Goal: Task Accomplishment & Management: Manage account settings

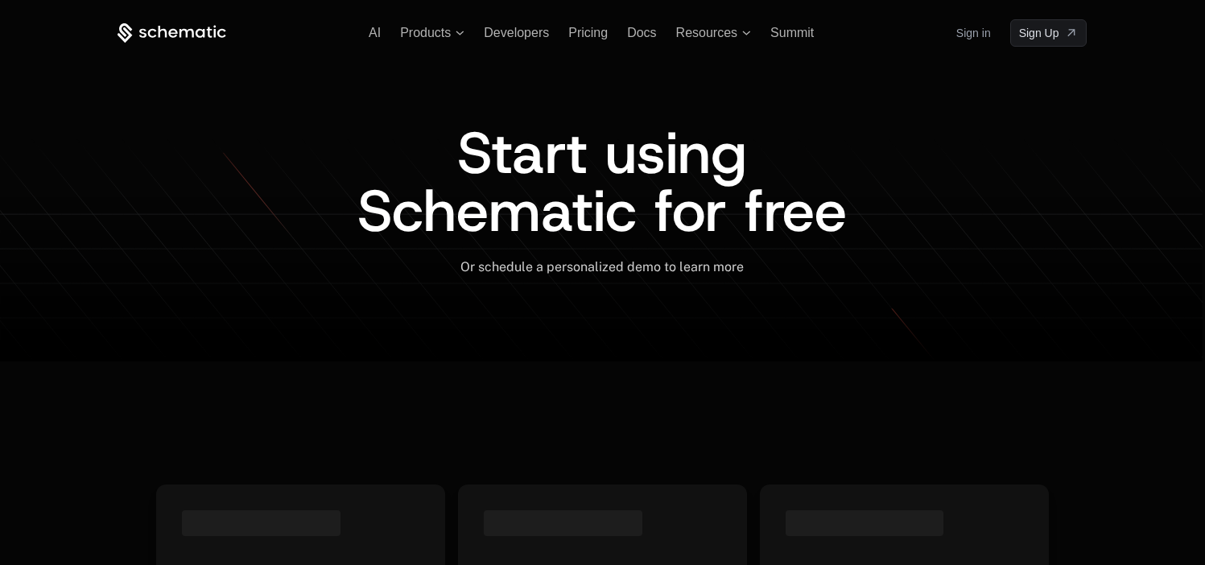
click at [977, 37] on link "Sign in" at bounding box center [973, 33] width 35 height 26
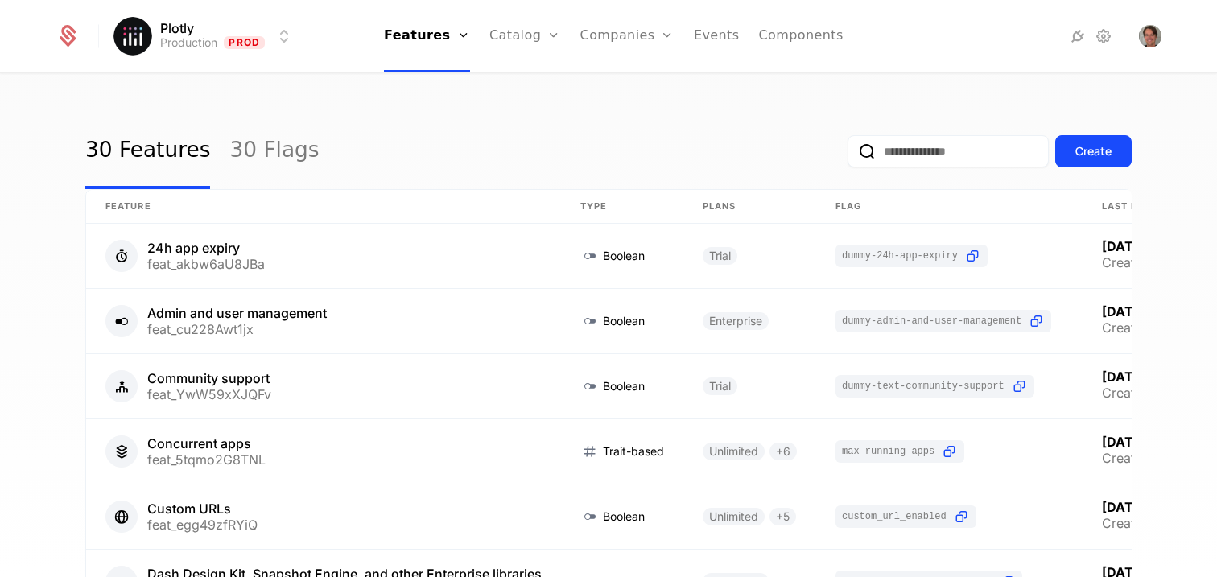
click at [548, 81] on link "Plans" at bounding box center [550, 78] width 83 height 13
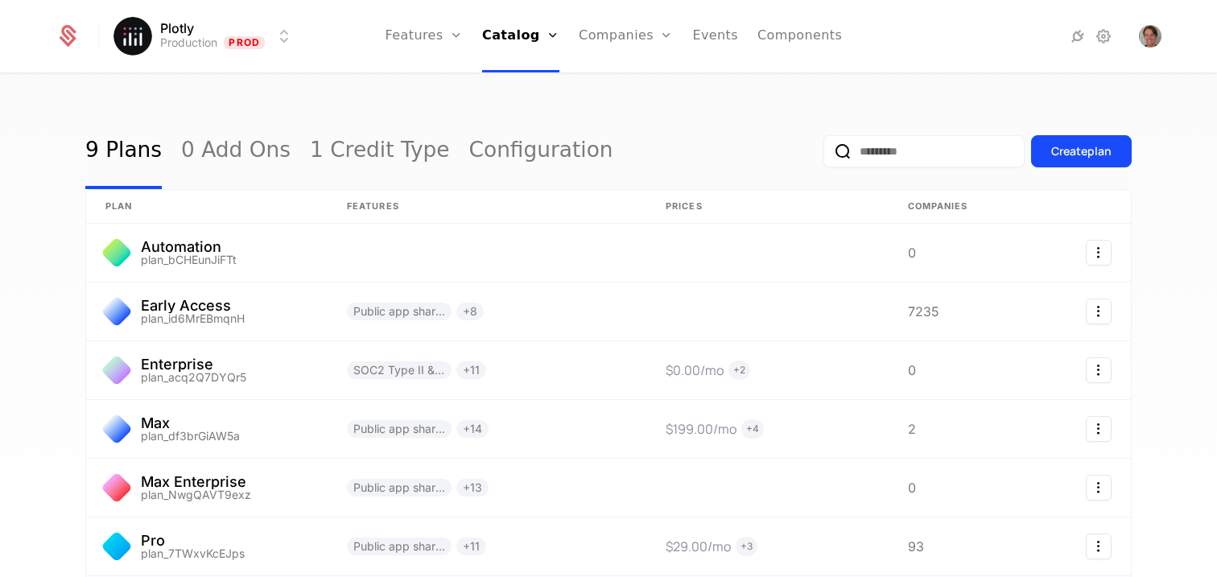
click at [257, 24] on html "Plotly Production Prod Features Features Flags Catalog Plans Add Ons Credits Co…" at bounding box center [608, 288] width 1217 height 577
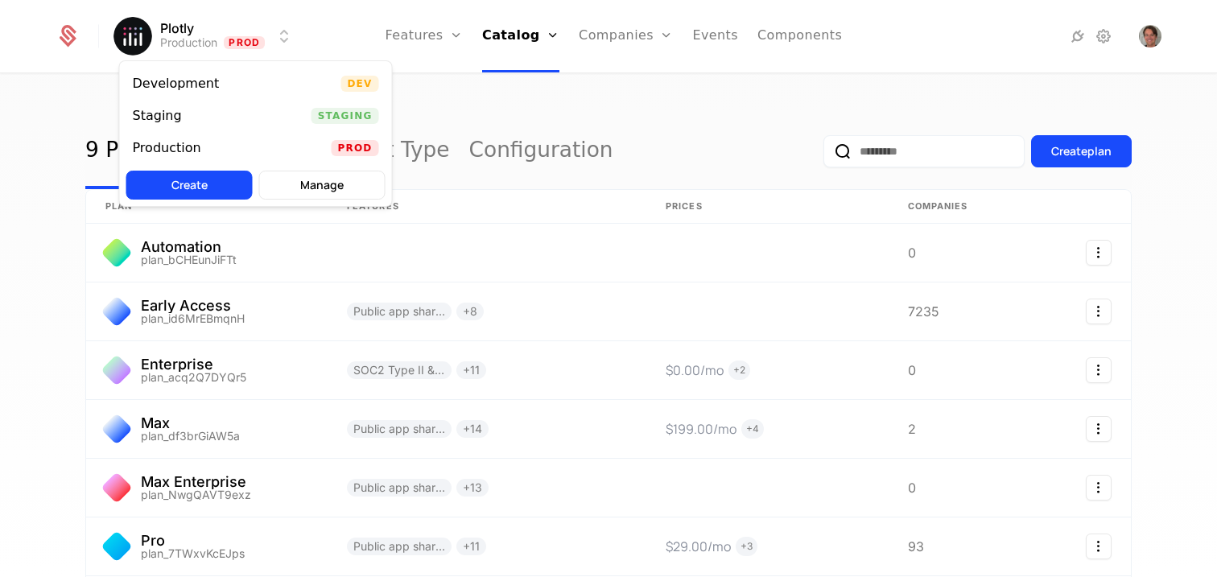
click at [289, 118] on div "Staging Staging" at bounding box center [256, 116] width 272 height 32
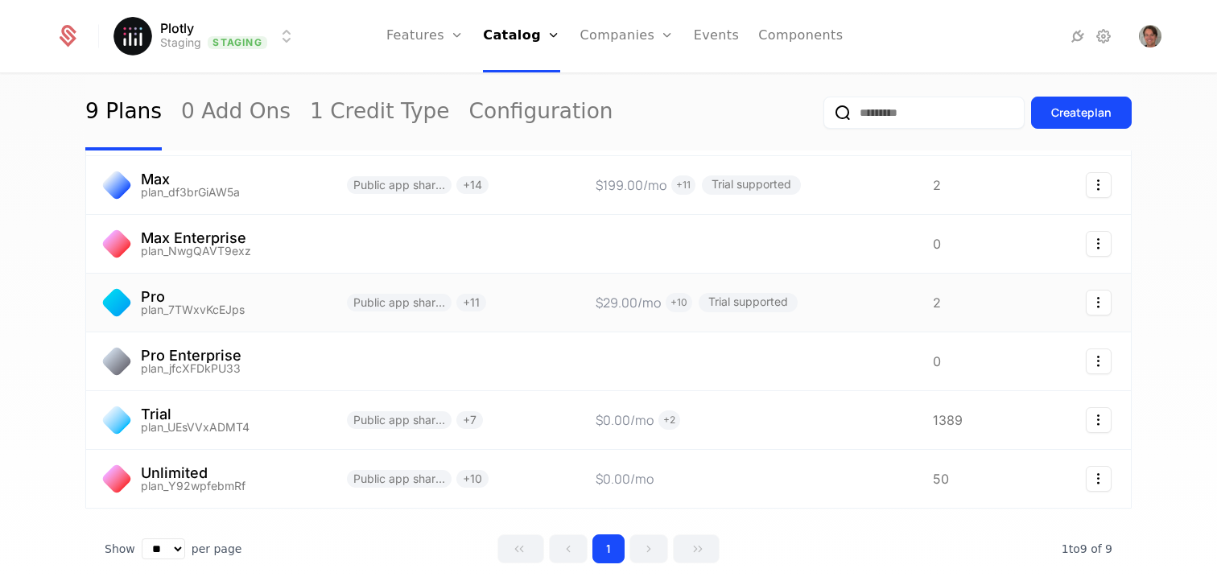
scroll to position [246, 0]
click at [615, 109] on link "Users" at bounding box center [636, 104] width 74 height 13
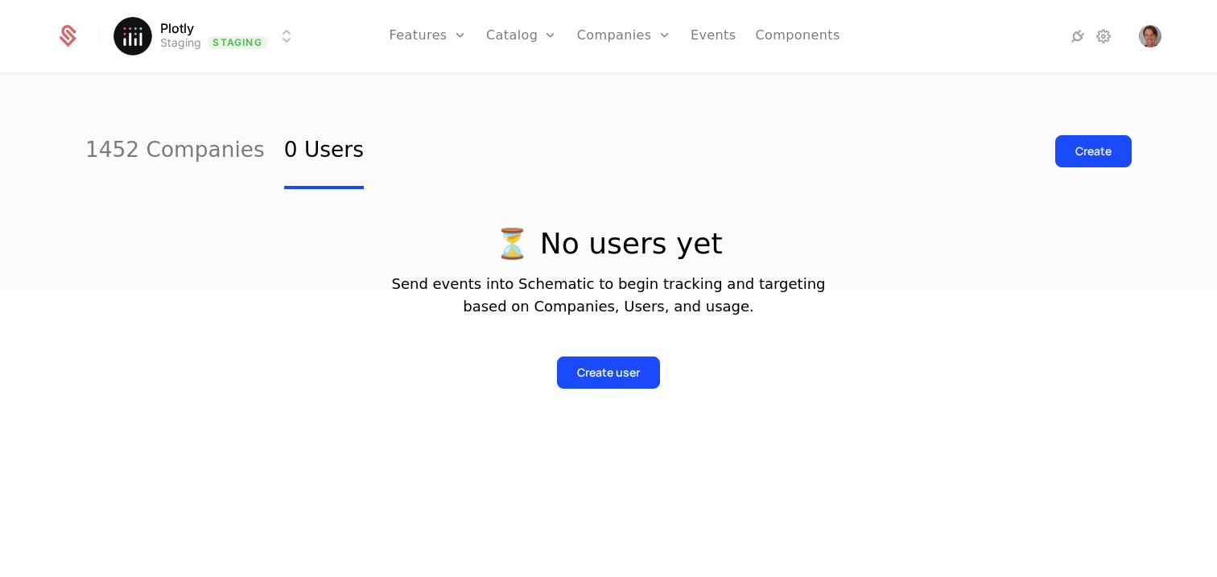
click at [164, 151] on link "1452 Companies" at bounding box center [175, 152] width 180 height 76
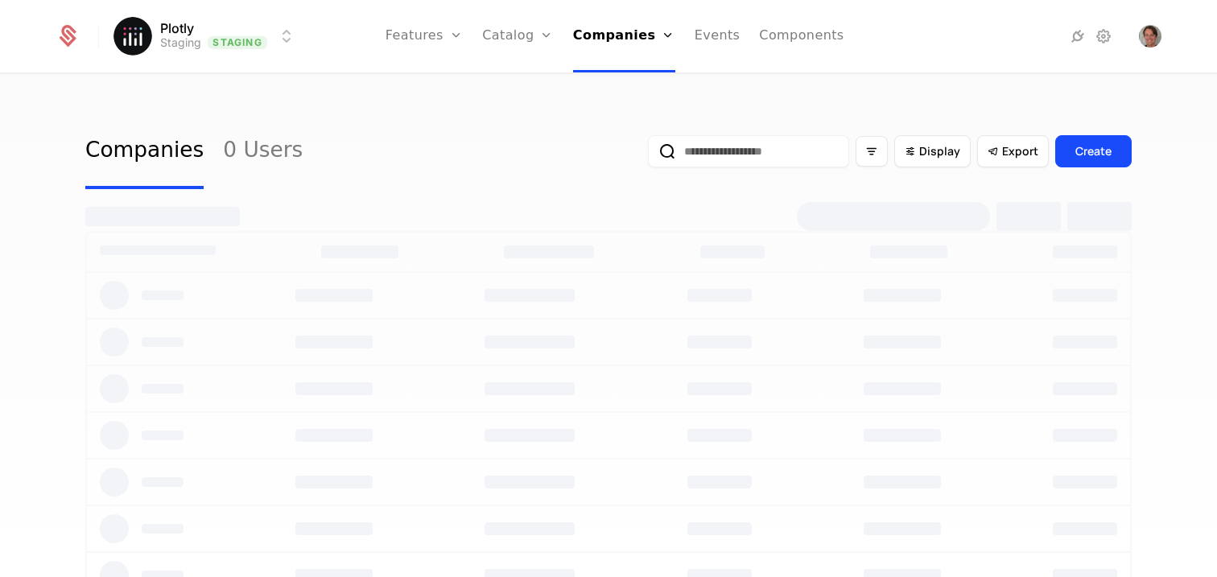
click at [760, 147] on input "email" at bounding box center [748, 151] width 201 height 32
type input "**********"
click at [648, 155] on button "submit" at bounding box center [648, 155] width 0 height 0
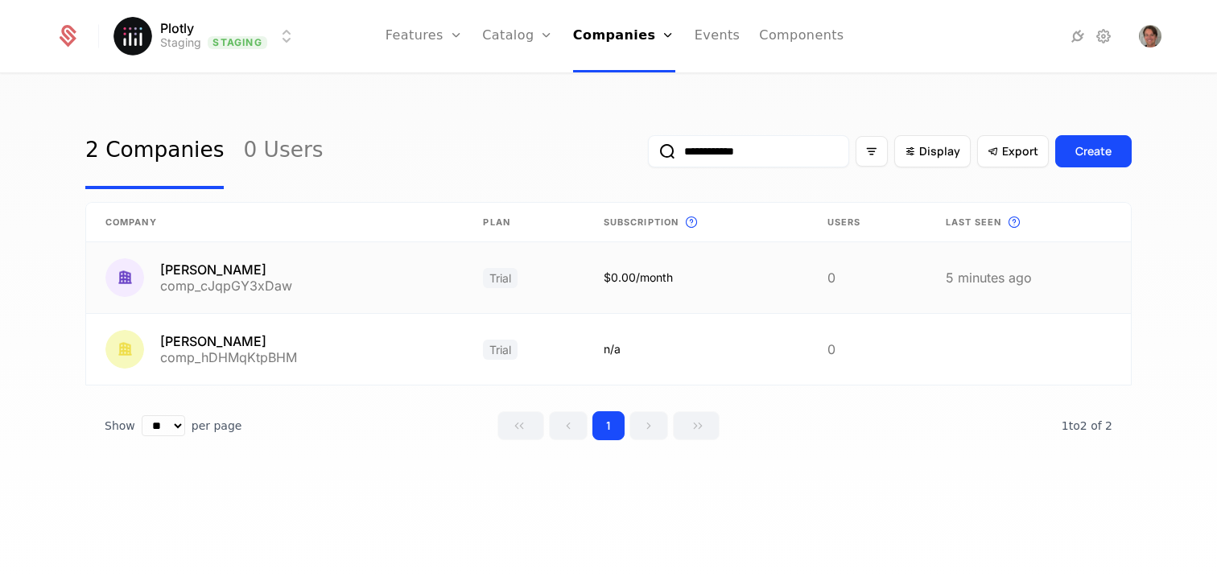
click at [229, 271] on link at bounding box center [275, 277] width 378 height 71
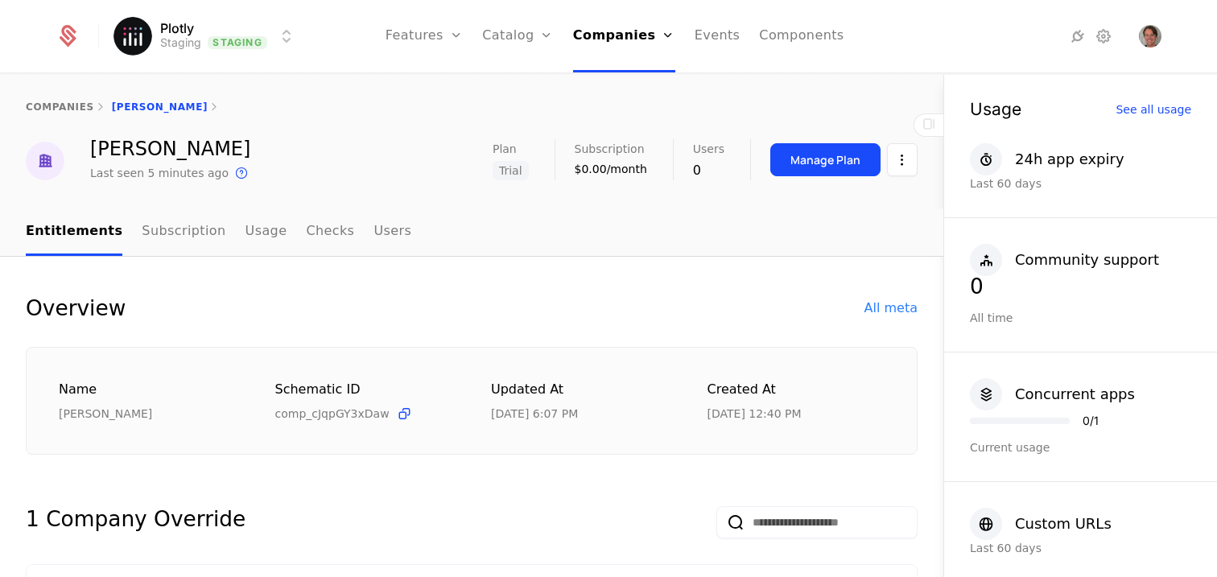
click at [845, 150] on button "Manage Plan" at bounding box center [825, 159] width 110 height 33
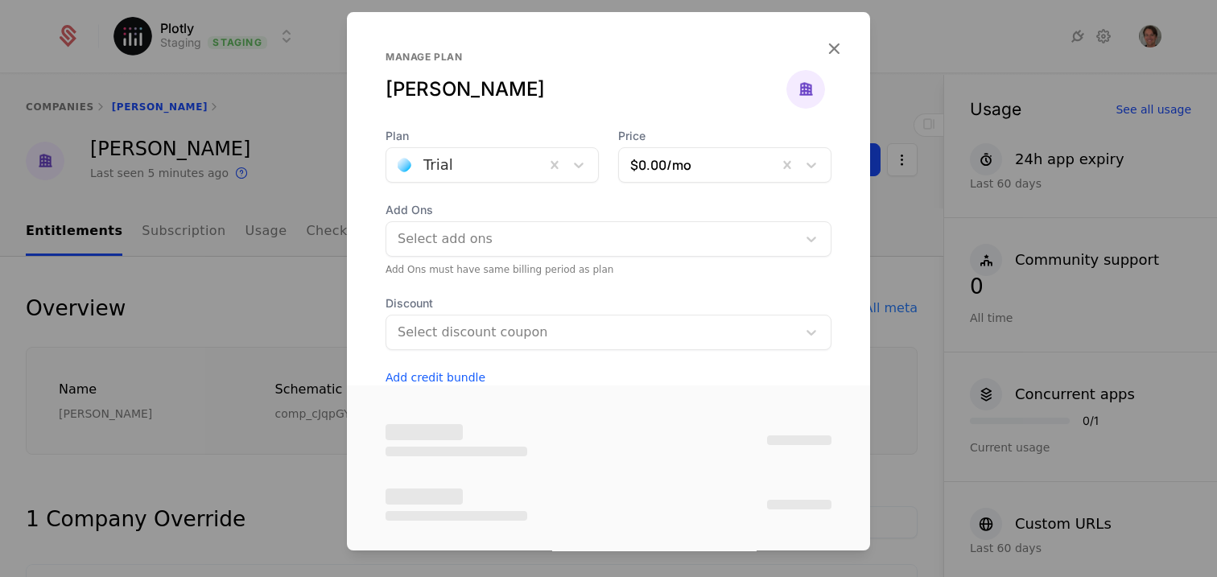
click at [459, 165] on div at bounding box center [466, 165] width 136 height 23
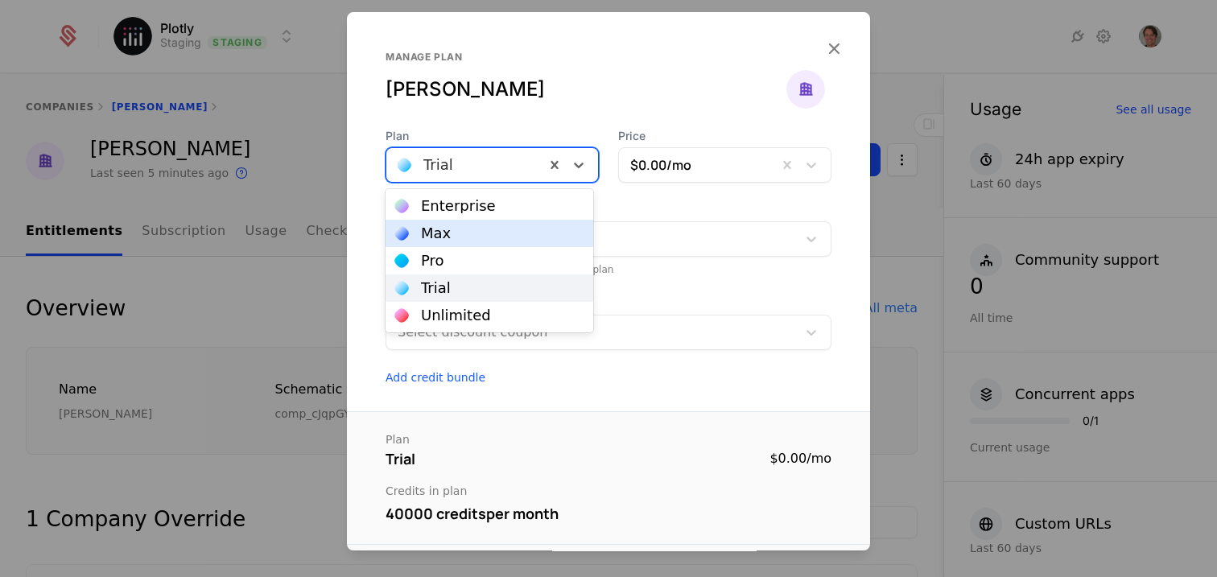
drag, startPoint x: 467, startPoint y: 275, endPoint x: 466, endPoint y: 317, distance: 42.7
click at [466, 320] on div "Enterprise Max Pro Trial Unlimited" at bounding box center [490, 260] width 208 height 143
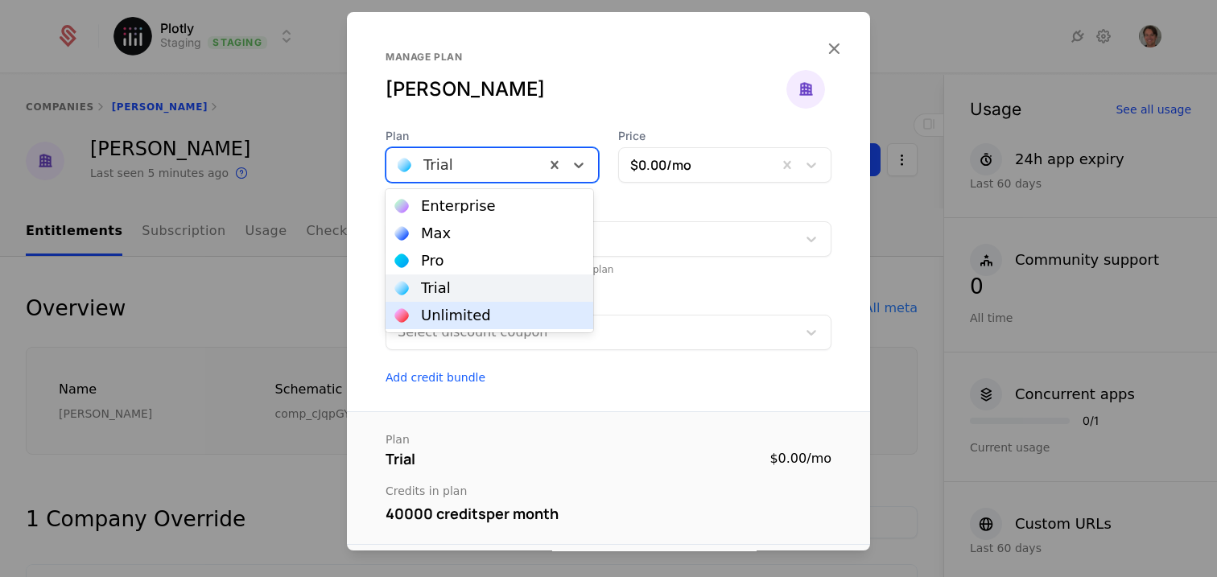
click at [466, 314] on div "Unlimited" at bounding box center [456, 315] width 70 height 14
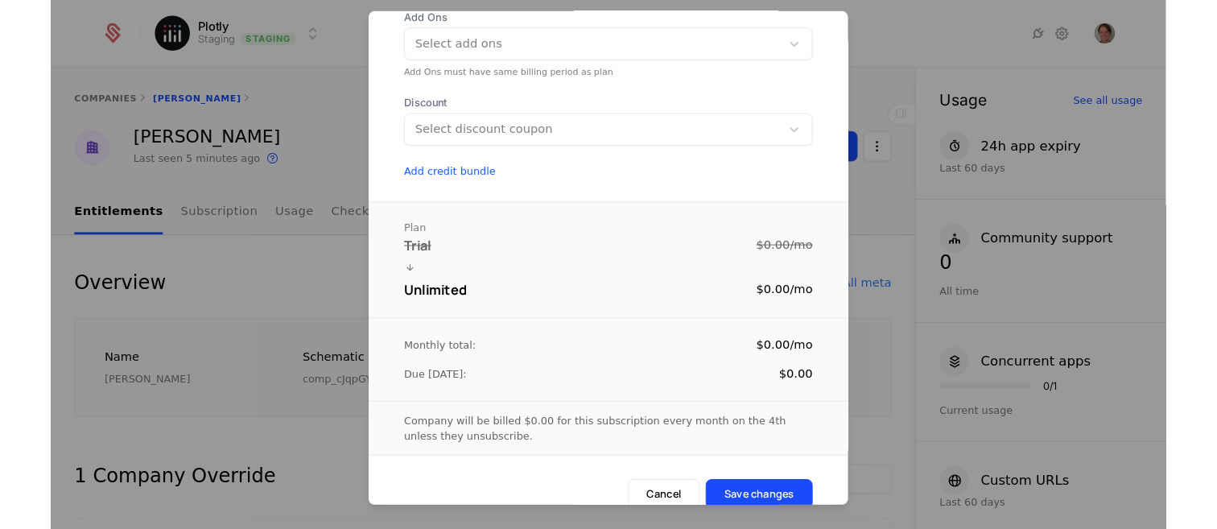
scroll to position [215, 0]
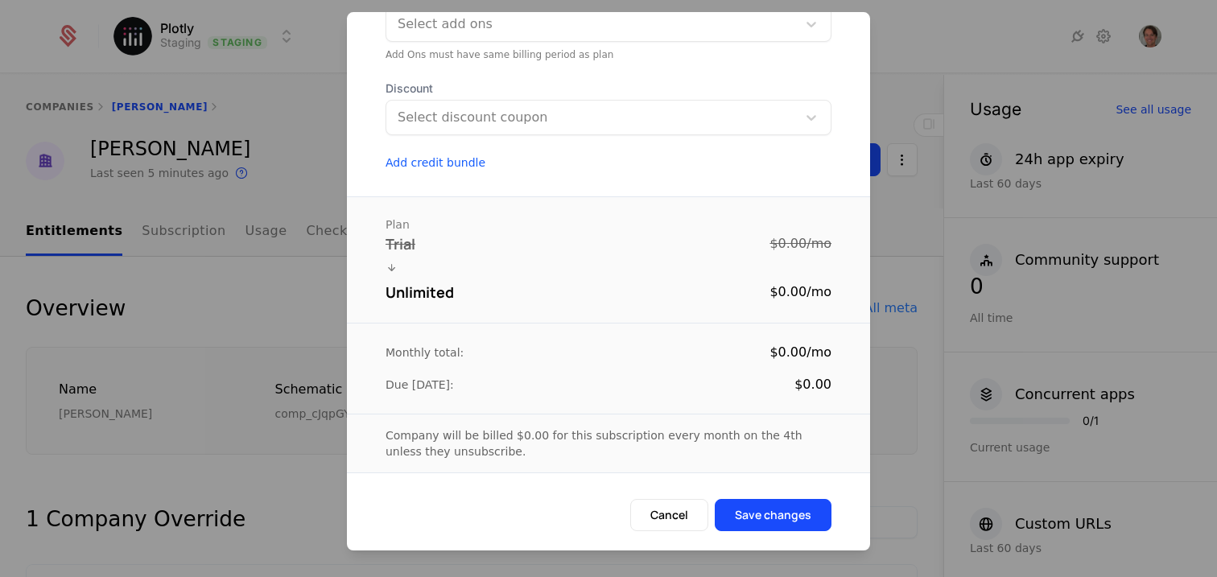
click at [793, 509] on button "Save changes" at bounding box center [773, 515] width 117 height 32
